Goal: Task Accomplishment & Management: Manage account settings

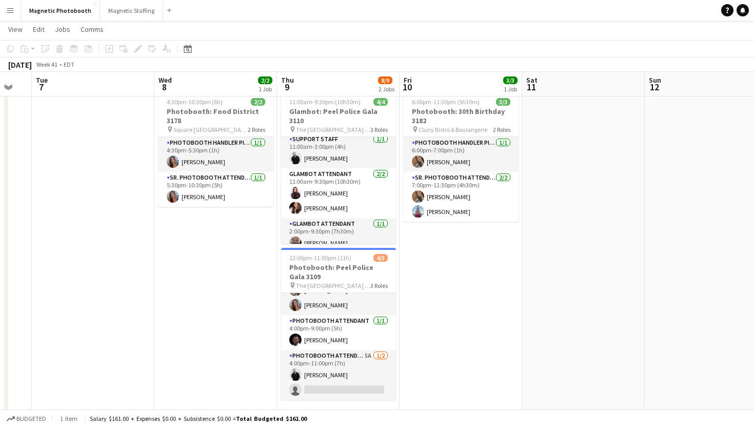
click at [271, 286] on app-date-cell "4:30pm-10:30pm (6h) 2/2 Photobooth: Food District 3178 pin Square One Food Dist…" at bounding box center [215, 303] width 123 height 430
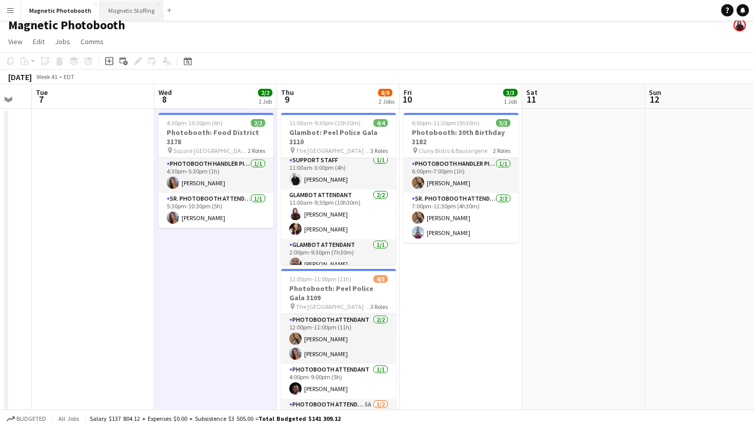
click at [119, 15] on button "Magnetic Staffing Close" at bounding box center [131, 11] width 63 height 20
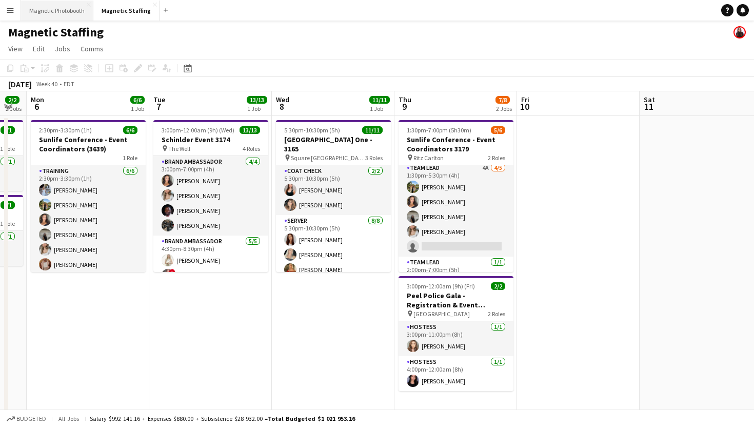
click at [53, 5] on button "Magnetic Photobooth Close" at bounding box center [57, 11] width 72 height 20
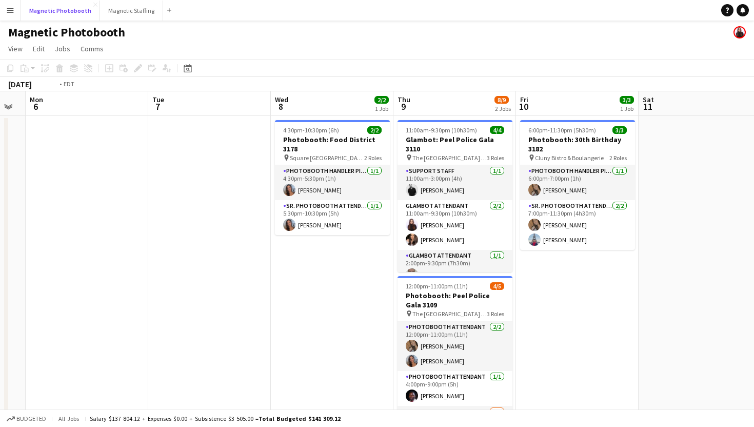
scroll to position [0, 267]
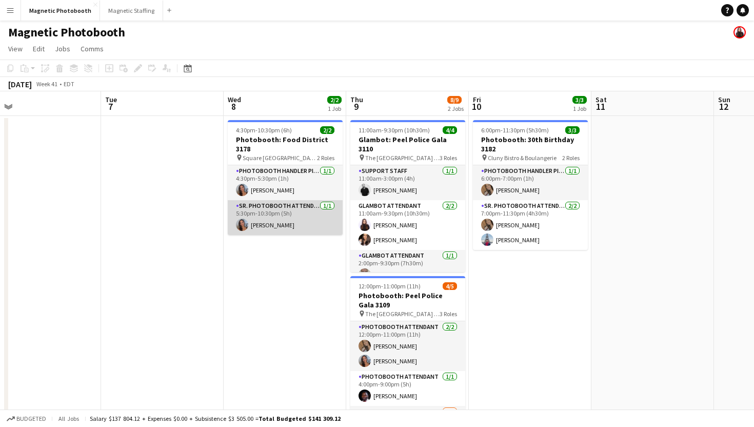
click at [315, 220] on app-card-role "Sr. Photobooth Attendant [DATE] 5:30pm-10:30pm (5h) [PERSON_NAME]" at bounding box center [285, 217] width 115 height 35
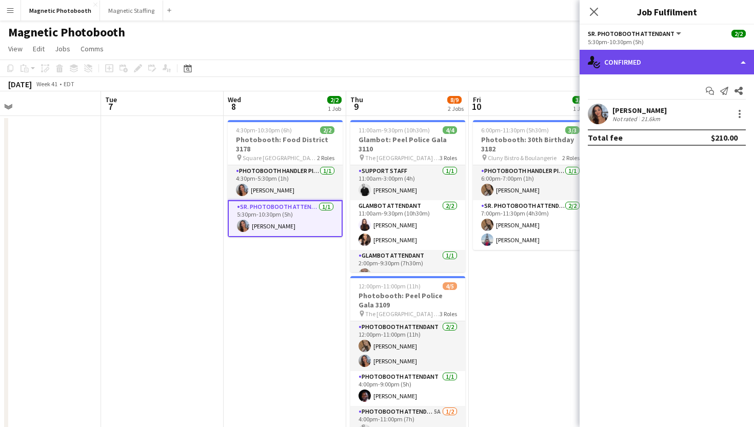
click at [663, 55] on div "single-neutral-actions-check-2 Confirmed" at bounding box center [667, 62] width 174 height 25
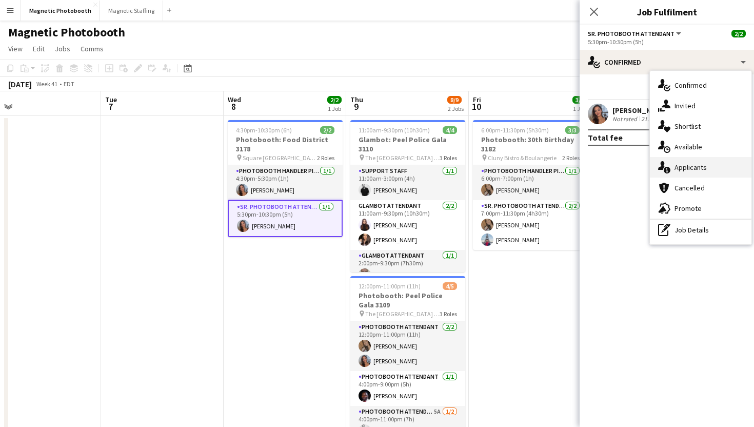
click at [711, 172] on div "single-neutral-actions-information Applicants" at bounding box center [701, 167] width 102 height 21
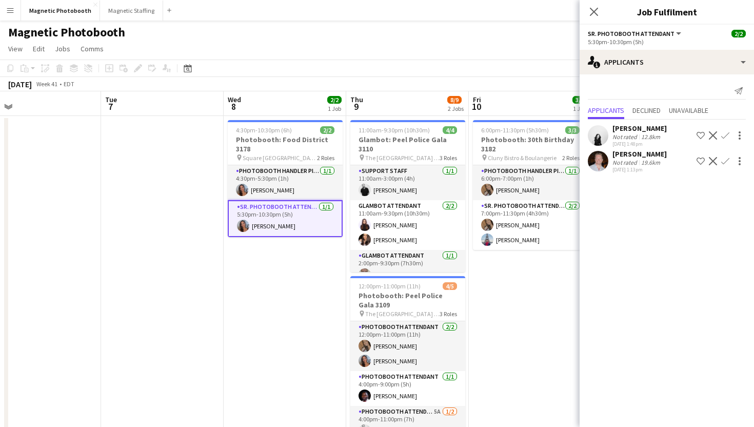
click at [591, 161] on app-user-avatar at bounding box center [598, 161] width 21 height 21
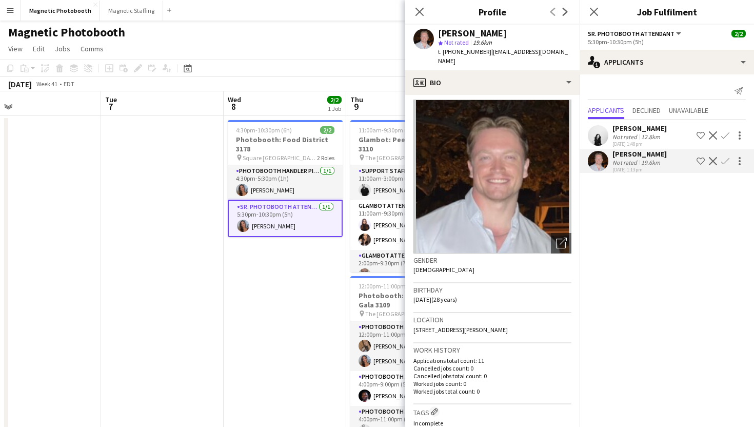
scroll to position [0, 0]
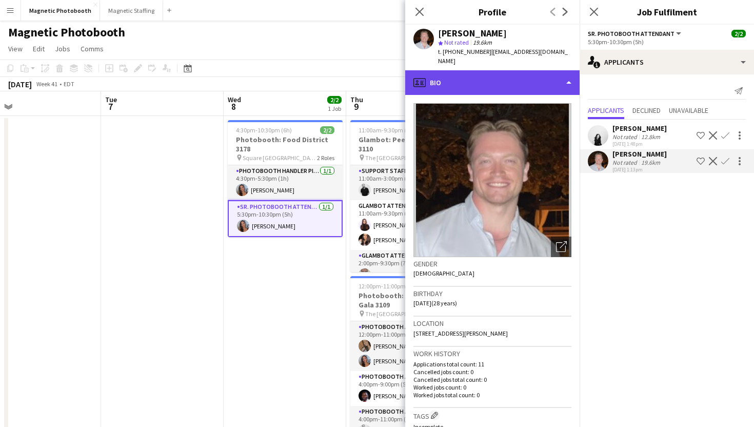
click at [531, 70] on div "profile Bio" at bounding box center [492, 82] width 174 height 25
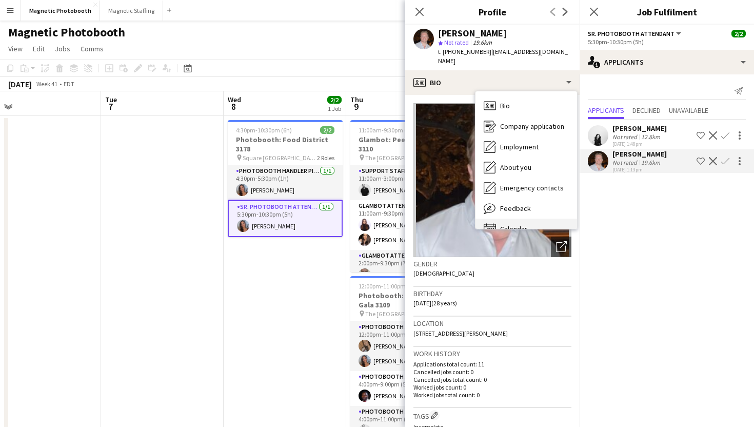
click at [527, 219] on div "Calendar Calendar" at bounding box center [527, 229] width 102 height 21
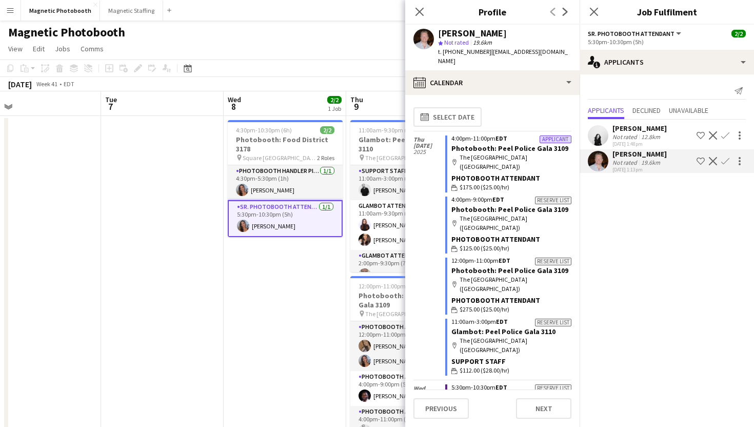
click at [597, 163] on app-user-avatar at bounding box center [598, 161] width 21 height 21
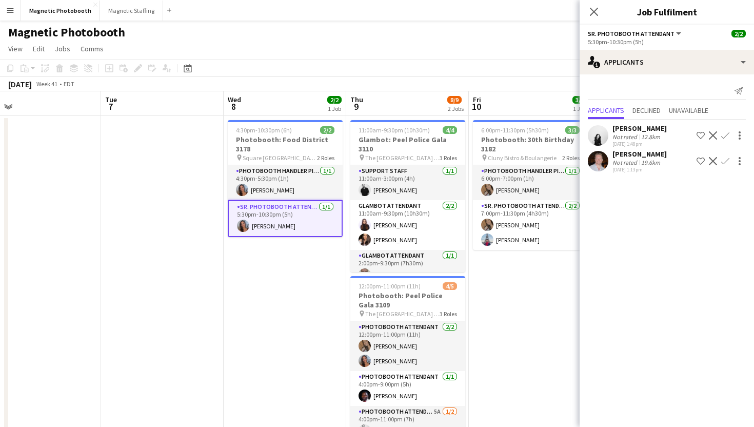
click at [597, 163] on app-user-avatar at bounding box center [598, 161] width 21 height 21
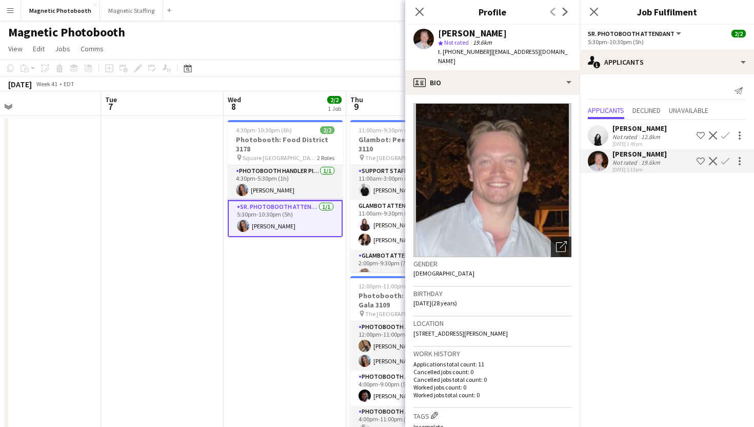
click at [558, 241] on icon "Open photos pop-in" at bounding box center [561, 246] width 11 height 11
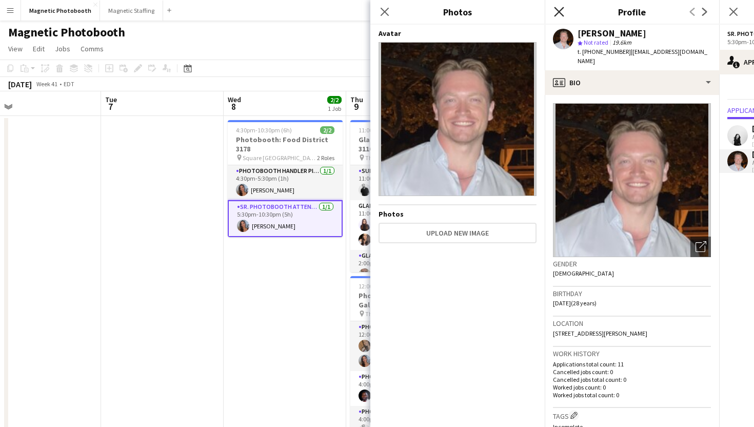
click at [555, 10] on icon "Close pop-in" at bounding box center [559, 12] width 10 height 10
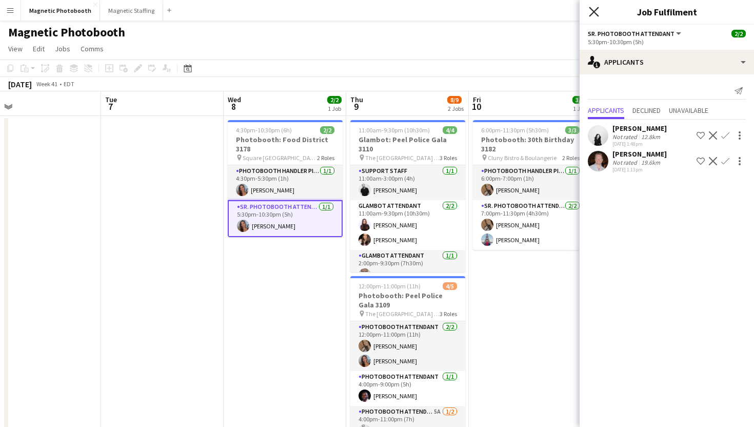
click at [597, 11] on icon "Close pop-in" at bounding box center [594, 12] width 10 height 10
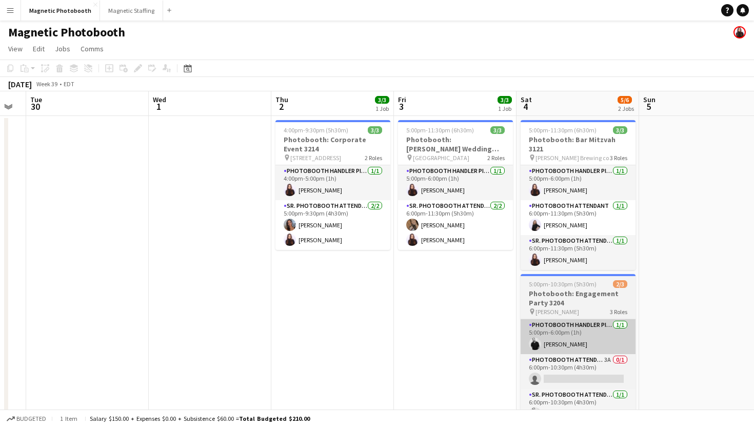
scroll to position [0, 369]
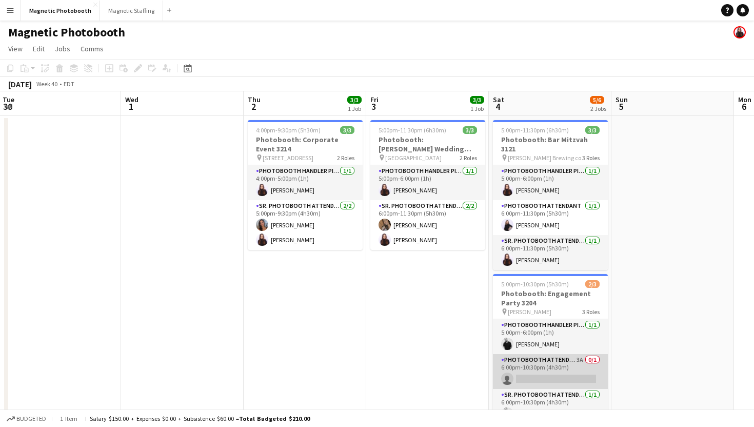
click at [530, 361] on app-card-role "Photobooth Attendant 3A 0/1 6:00pm-10:30pm (4h30m) single-neutral-actions" at bounding box center [550, 371] width 115 height 35
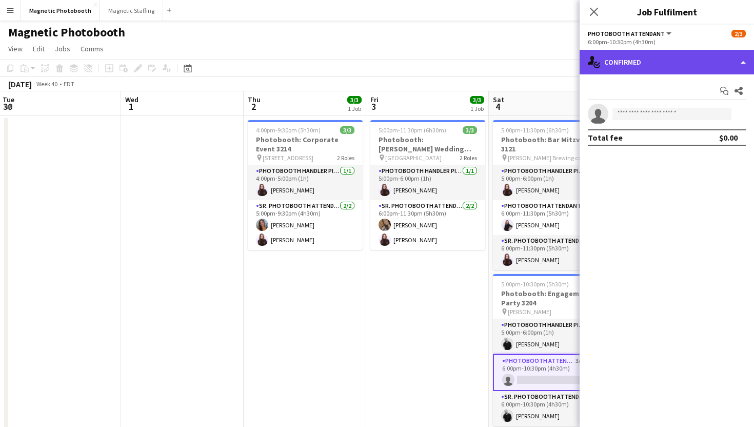
click at [625, 57] on div "single-neutral-actions-check-2 Confirmed" at bounding box center [667, 62] width 174 height 25
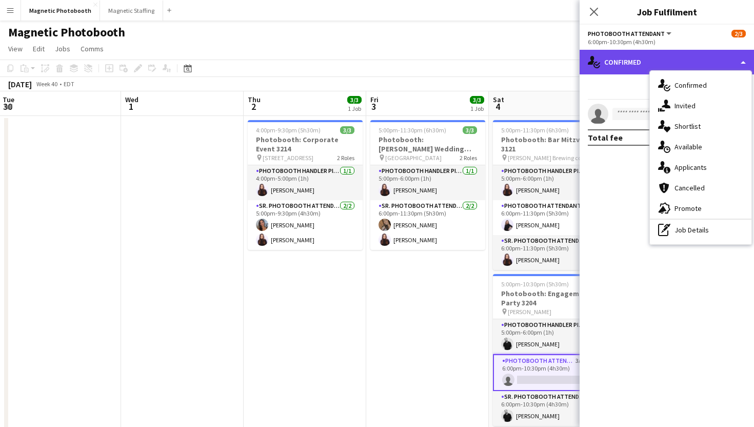
click at [625, 57] on div "single-neutral-actions-check-2 Confirmed" at bounding box center [667, 62] width 174 height 25
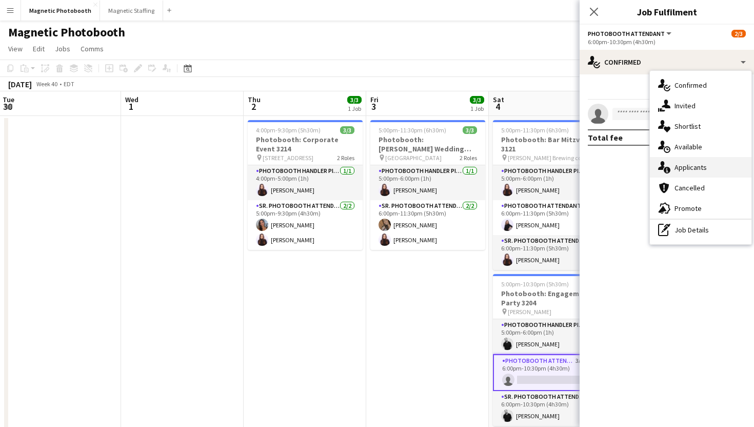
click at [686, 164] on span "Applicants" at bounding box center [691, 167] width 32 height 9
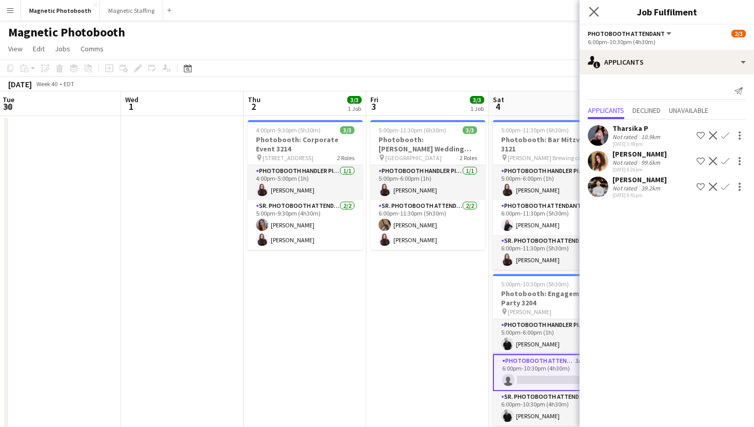
click at [595, 5] on app-icon "Close pop-in" at bounding box center [594, 12] width 15 height 15
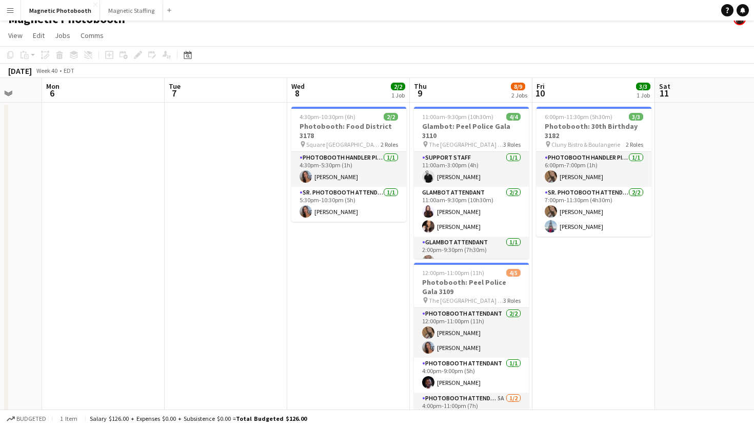
scroll to position [15, 0]
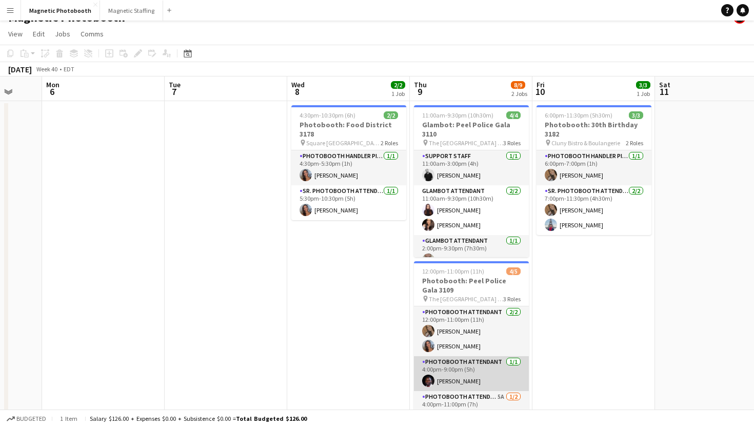
click at [438, 378] on app-card-role "Photobooth Attendant [DATE] 4:00pm-9:00pm (5h) [PERSON_NAME]" at bounding box center [471, 373] width 115 height 35
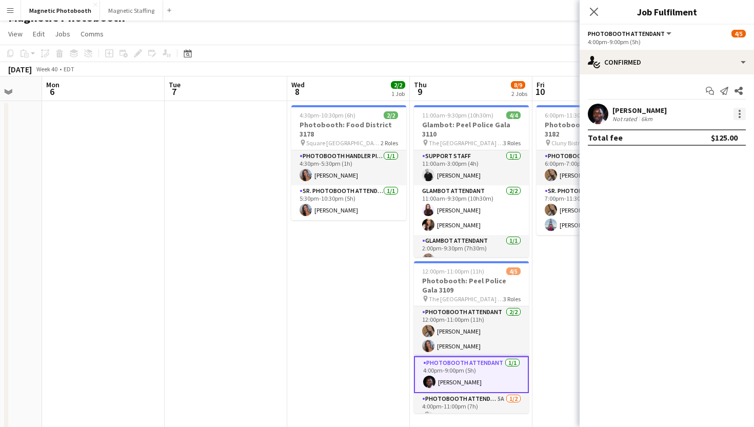
click at [740, 113] on div at bounding box center [740, 114] width 2 height 2
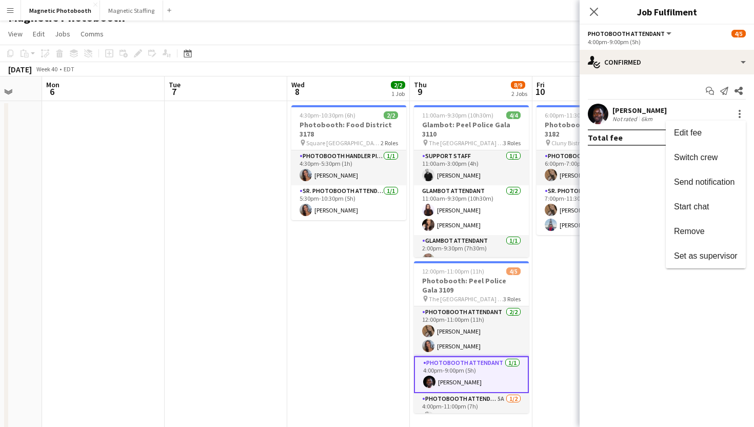
click at [595, 11] on div at bounding box center [377, 213] width 754 height 427
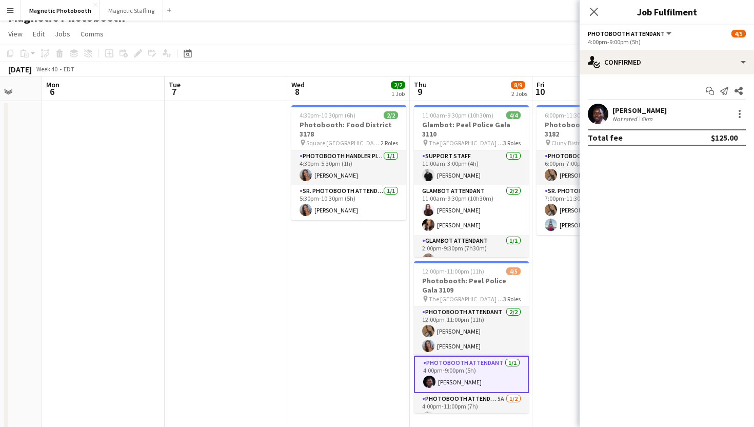
click at [595, 11] on icon "Close pop-in" at bounding box center [594, 12] width 8 height 8
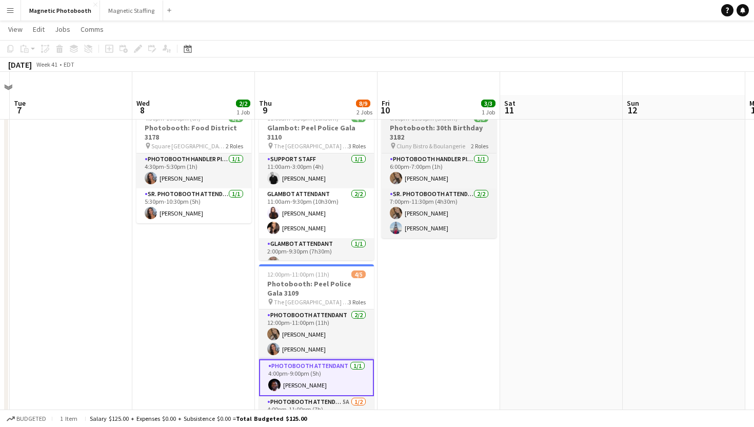
scroll to position [0, 0]
